Goal: Find specific page/section: Find specific page/section

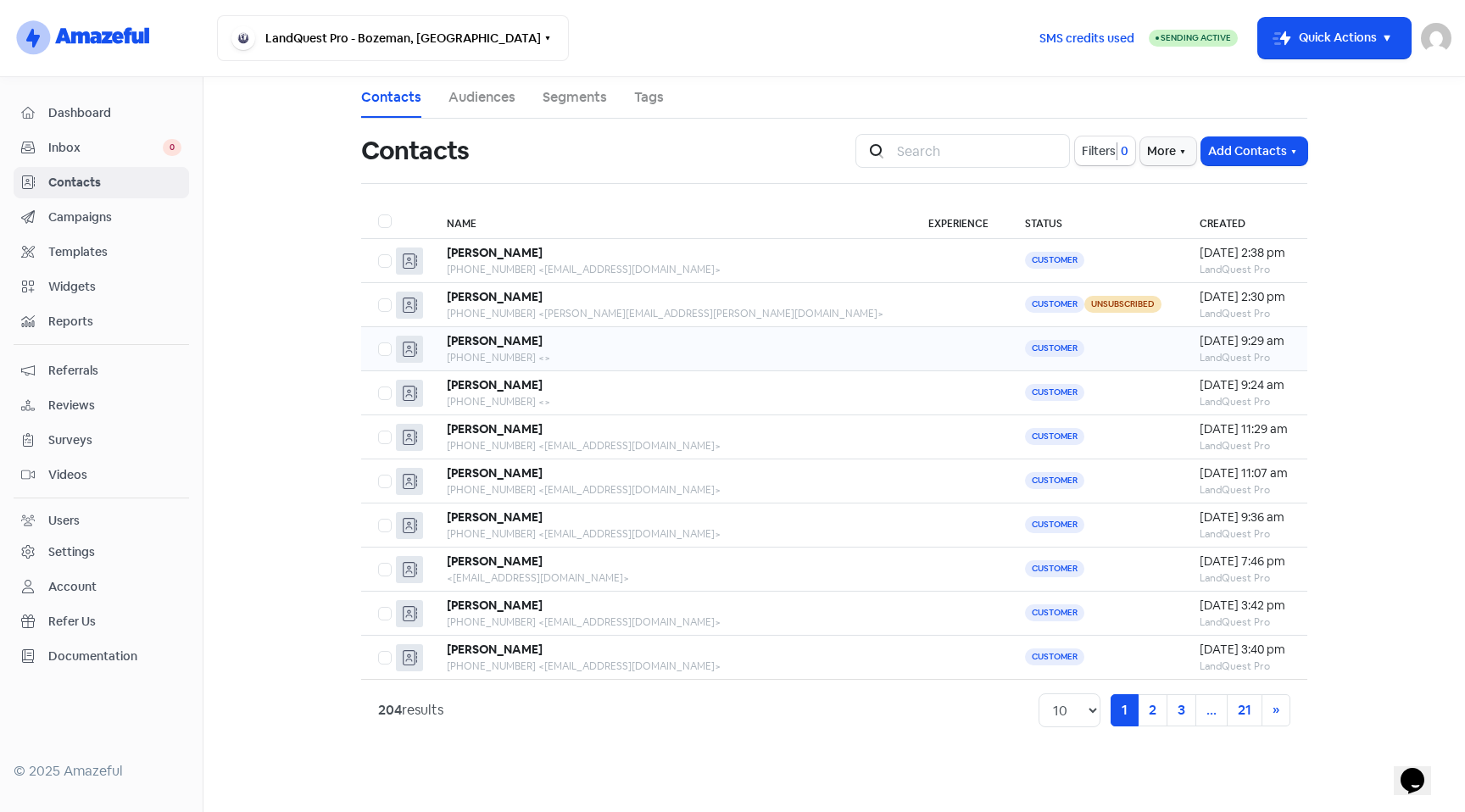
click at [541, 347] on div "[PERSON_NAME]" at bounding box center [671, 341] width 448 height 18
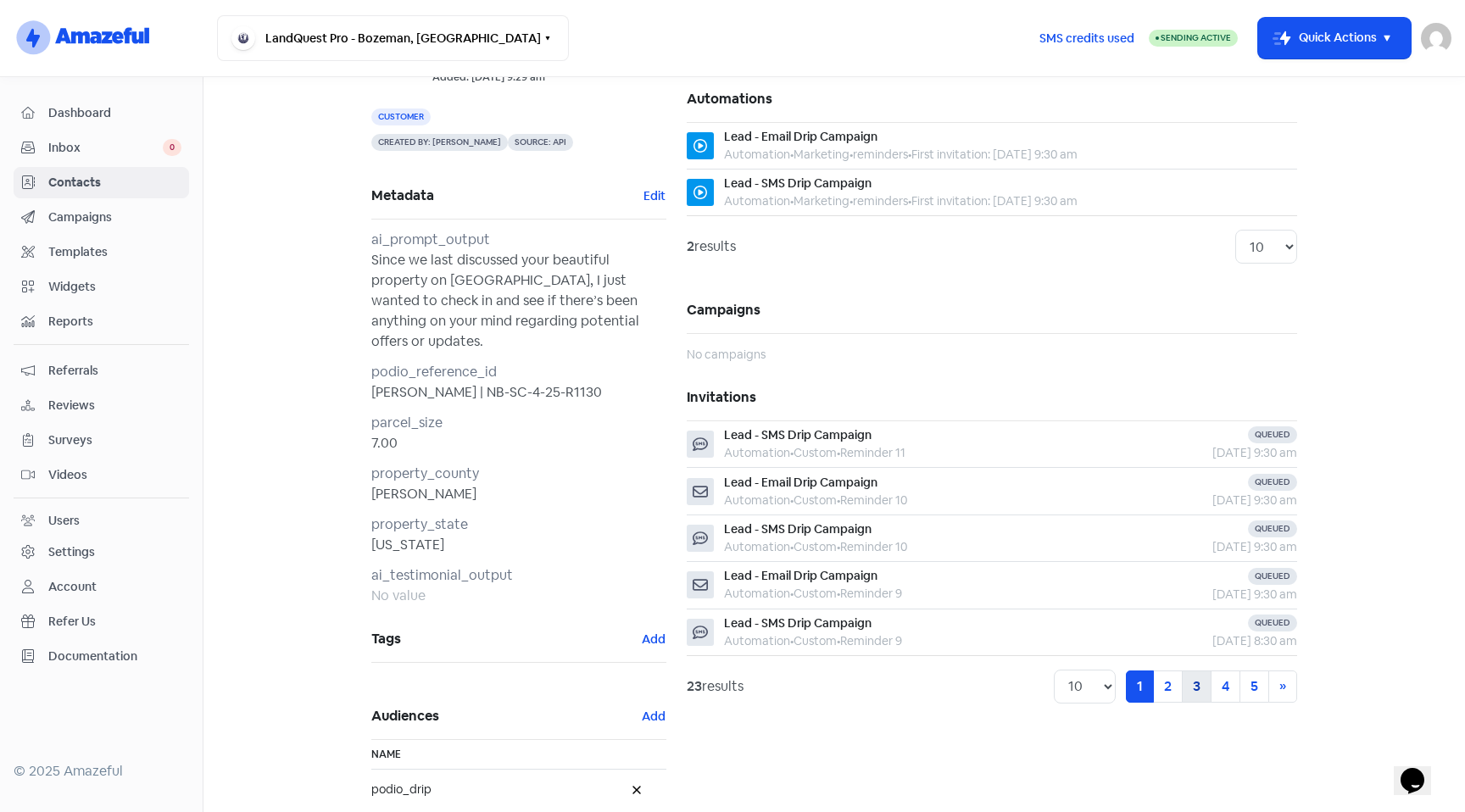
scroll to position [106, 0]
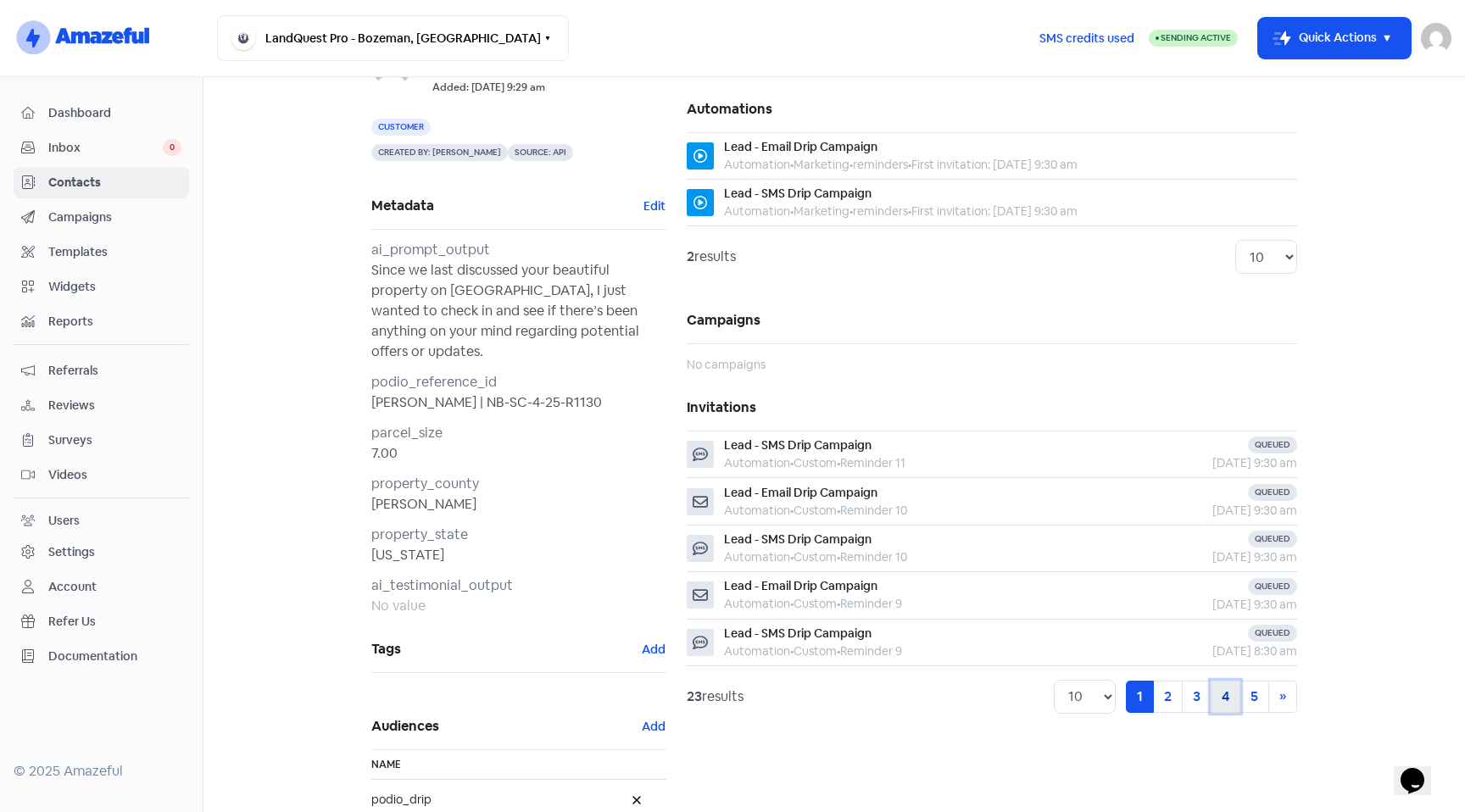
click at [1226, 707] on link "4" at bounding box center [1226, 696] width 30 height 32
click at [1240, 710] on link "5" at bounding box center [1255, 696] width 30 height 32
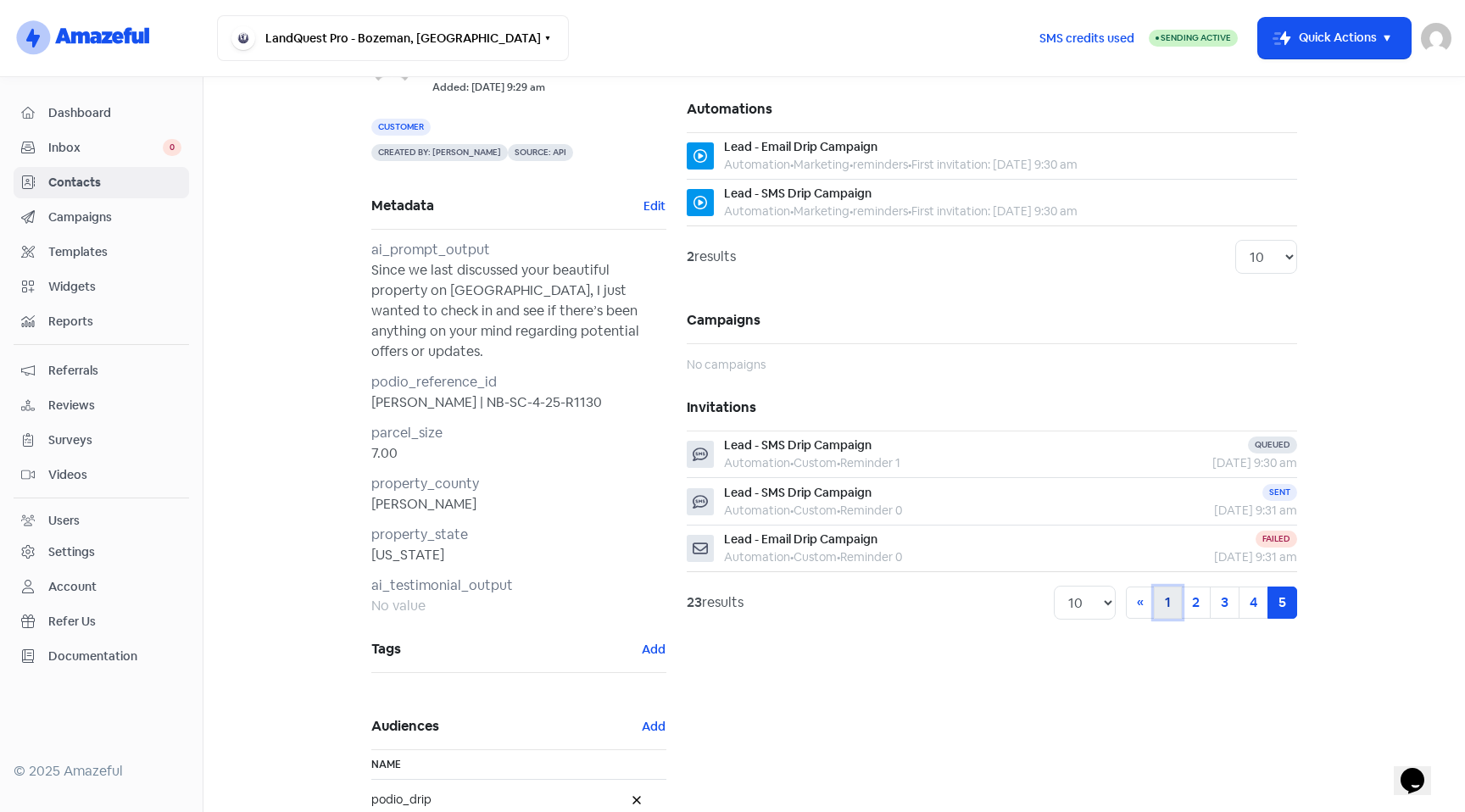
click at [1154, 608] on link "1" at bounding box center [1168, 603] width 28 height 32
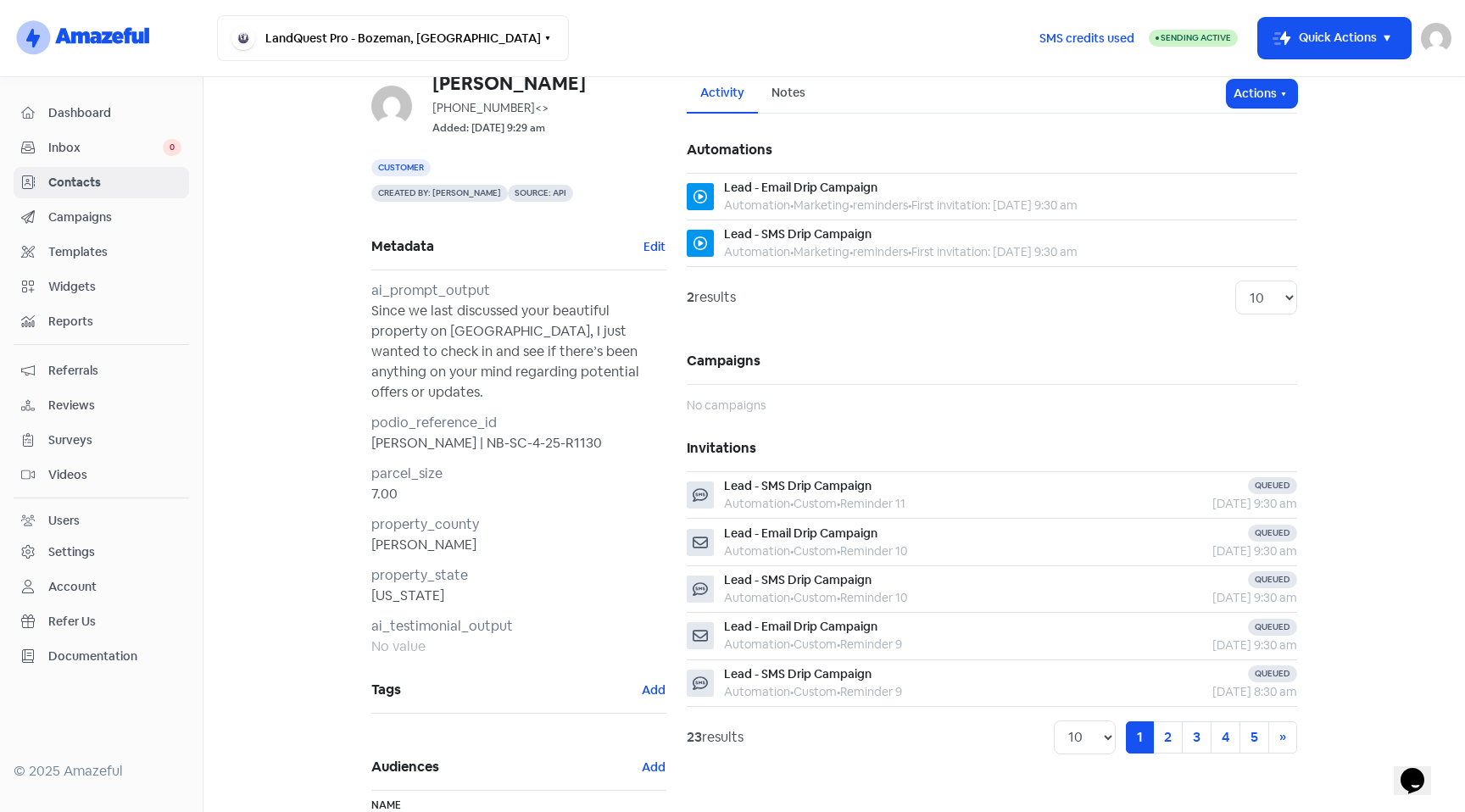
scroll to position [54, 0]
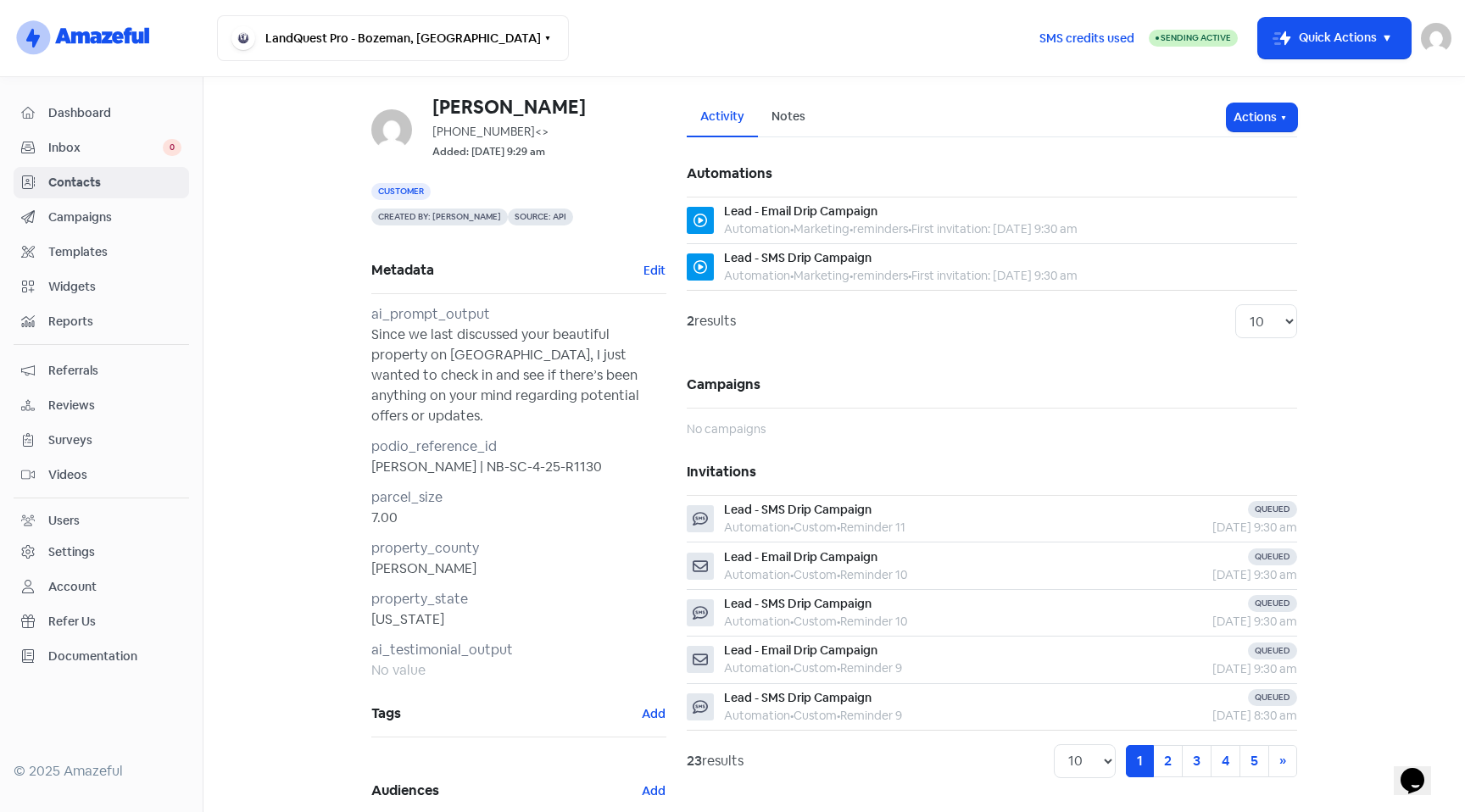
click at [84, 180] on span "Contacts" at bounding box center [115, 183] width 133 height 18
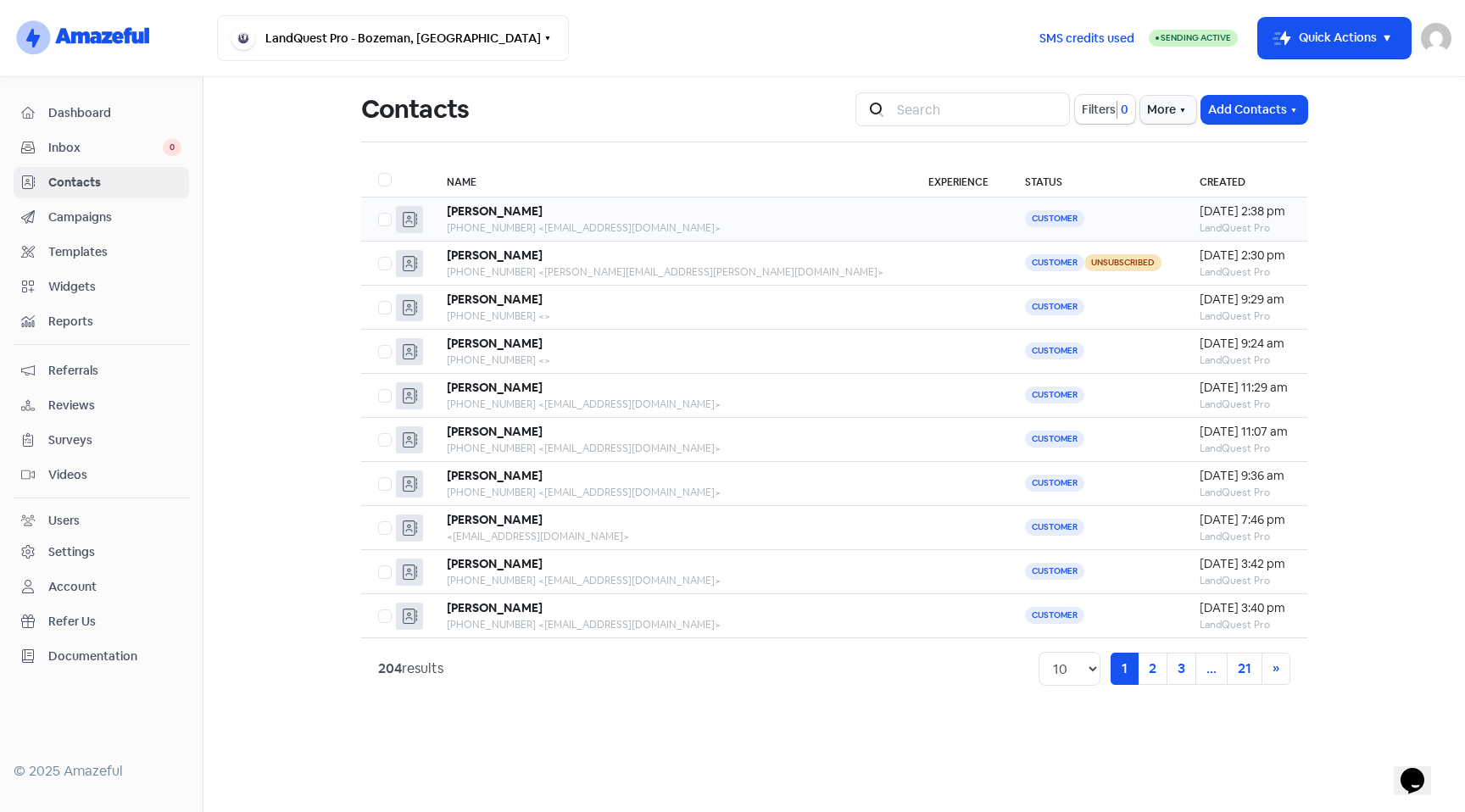
click at [540, 220] on div "Stevie" at bounding box center [671, 211] width 448 height 18
